Goal: Task Accomplishment & Management: Use online tool/utility

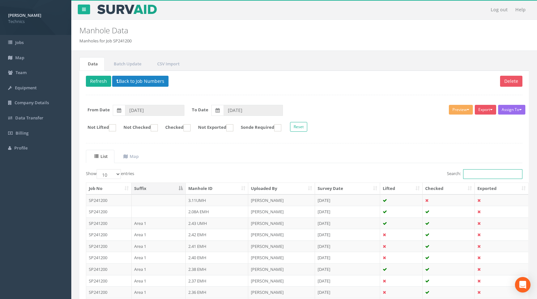
click at [476, 176] on input "Search:" at bounding box center [492, 174] width 59 height 10
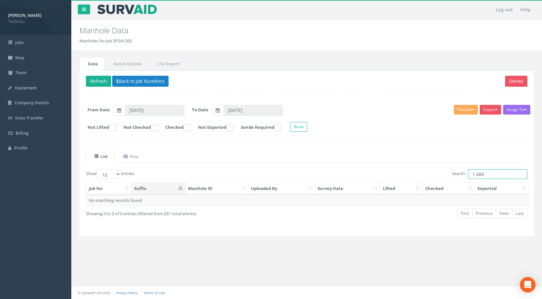
drag, startPoint x: 484, startPoint y: 176, endPoint x: 468, endPoint y: 175, distance: 15.9
click at [468, 175] on input "1.688" at bounding box center [497, 174] width 59 height 10
type input "1.688"
click at [137, 81] on button "Back to Job Numbers" at bounding box center [140, 81] width 56 height 11
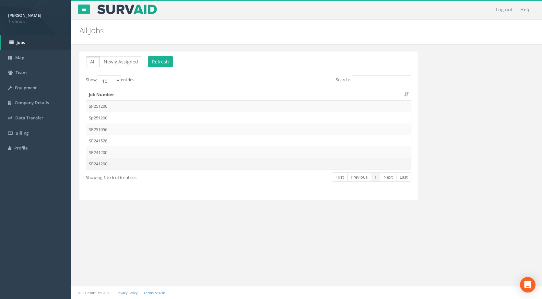
click at [106, 167] on td "SP241200" at bounding box center [248, 164] width 325 height 12
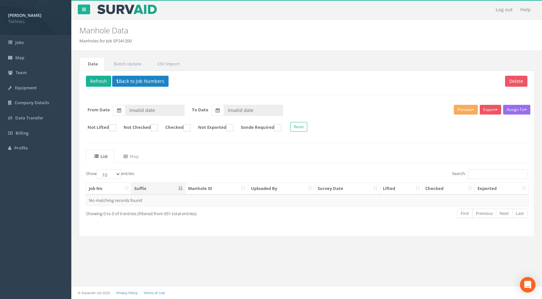
type input "[DATE]"
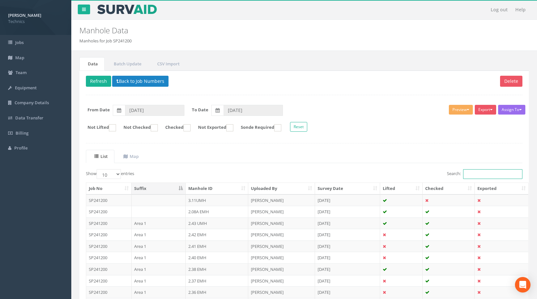
click at [477, 175] on input "Search:" at bounding box center [492, 174] width 59 height 10
paste input "1.688"
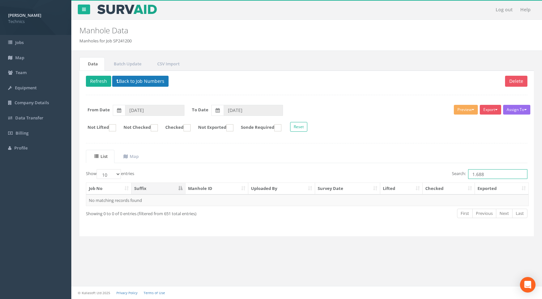
type input "1.688"
click at [147, 80] on button "Back to Job Numbers" at bounding box center [140, 81] width 56 height 11
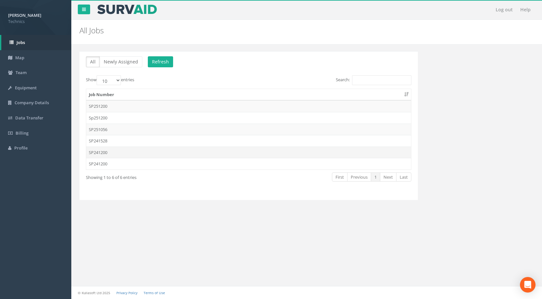
click at [104, 154] on td "SP241200" at bounding box center [248, 153] width 325 height 12
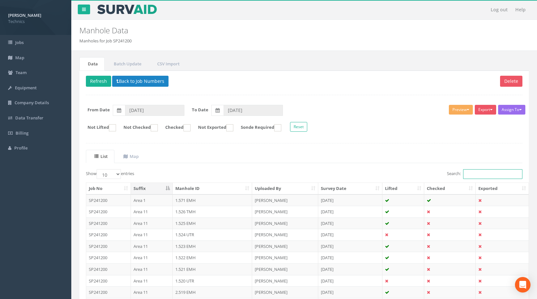
click at [476, 176] on input "Search:" at bounding box center [492, 174] width 59 height 10
paste input "1.688"
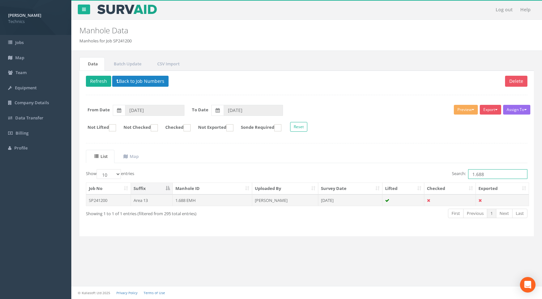
type input "1.688"
click at [189, 202] on td "1.688 EMH" at bounding box center [213, 201] width 80 height 12
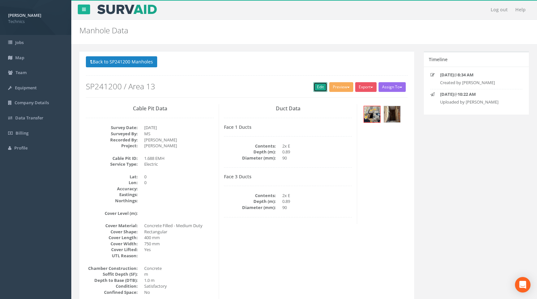
click at [321, 88] on link "Edit" at bounding box center [320, 87] width 14 height 10
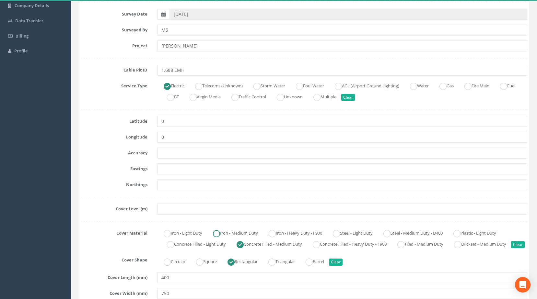
scroll to position [65, 0]
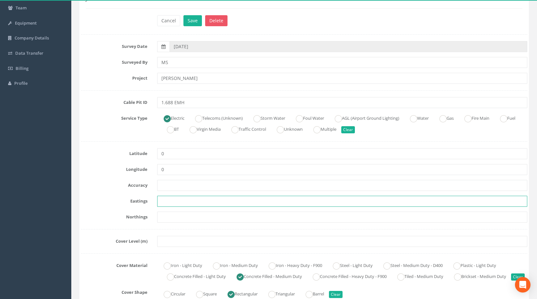
click at [164, 201] on input "text" at bounding box center [342, 201] width 370 height 11
paste input "430105.1890"
type input "430105.1890"
click at [168, 217] on input "text" at bounding box center [342, 217] width 370 height 11
paste input "206020.0610"
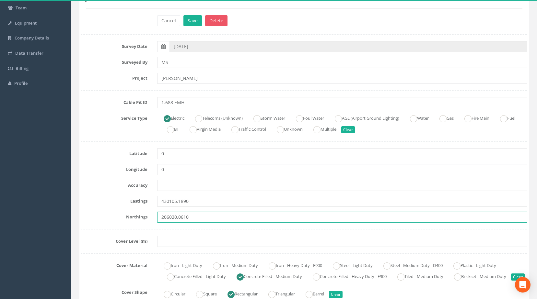
type input "206020.0610"
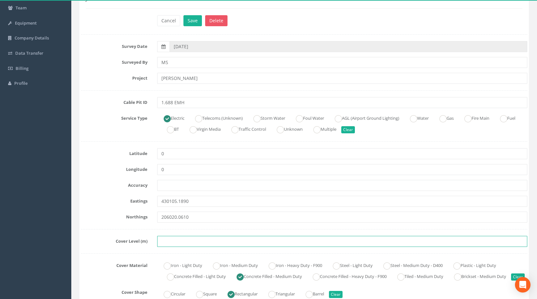
click at [172, 244] on input "text" at bounding box center [342, 241] width 370 height 11
paste input "75.5510"
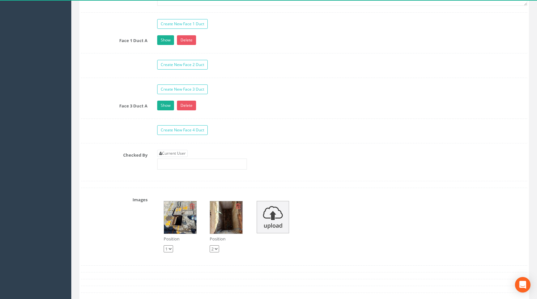
scroll to position [616, 0]
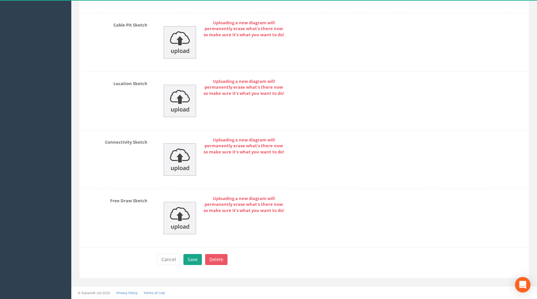
type input "75.5510"
click at [189, 260] on button "Save" at bounding box center [192, 259] width 18 height 11
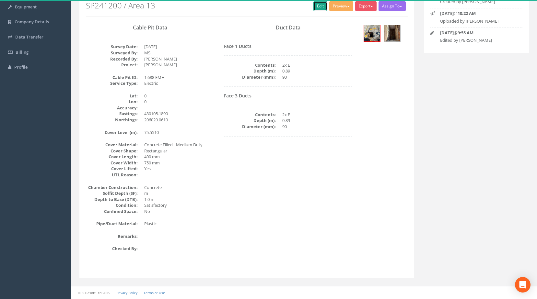
click at [319, 7] on link "Edit" at bounding box center [320, 6] width 14 height 10
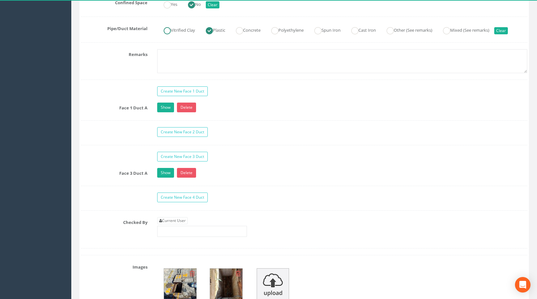
scroll to position [535, 0]
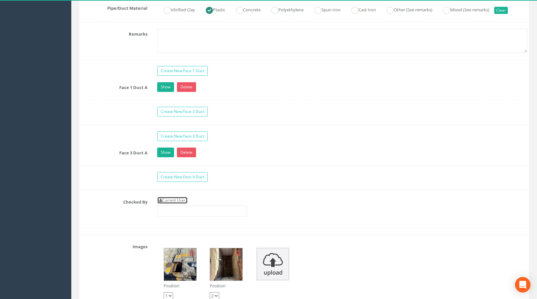
click at [181, 204] on link "Current User" at bounding box center [172, 200] width 30 height 7
type input "[PERSON_NAME]"
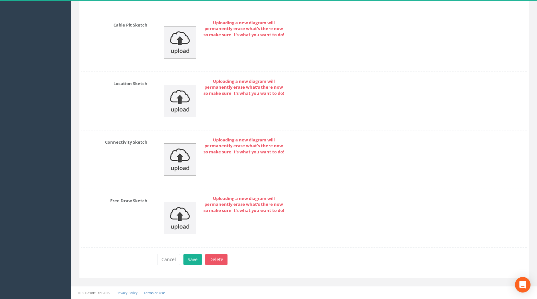
scroll to position [991, 0]
click at [193, 260] on button "Save" at bounding box center [192, 259] width 18 height 11
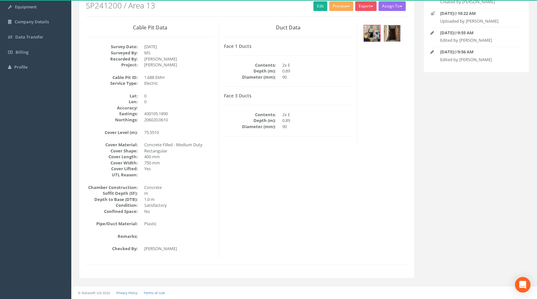
scroll to position [81, 0]
